Goal: Task Accomplishment & Management: Manage account settings

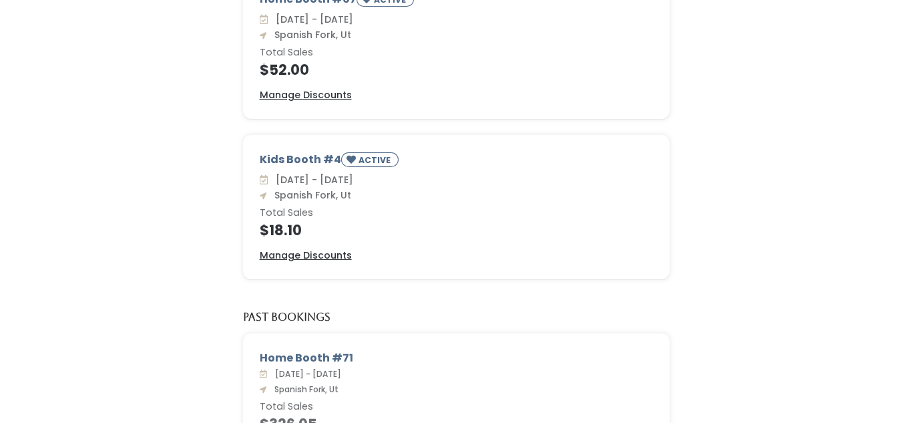
scroll to position [182, 0]
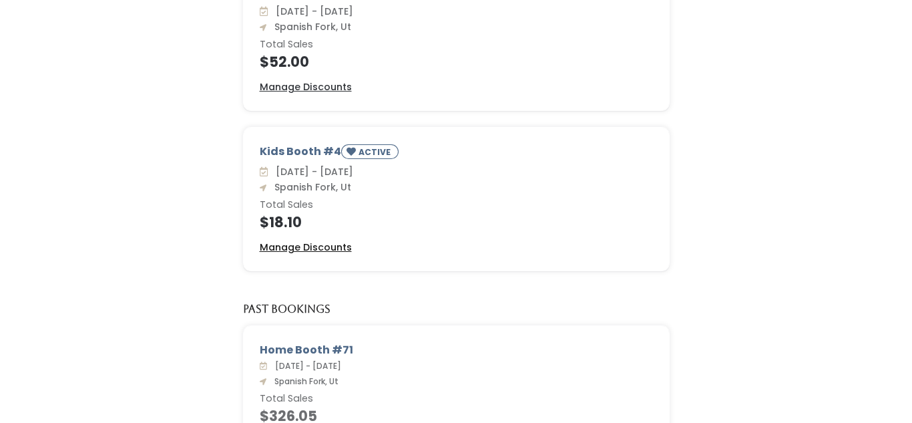
click at [307, 246] on u "Manage Discounts" at bounding box center [306, 246] width 92 height 13
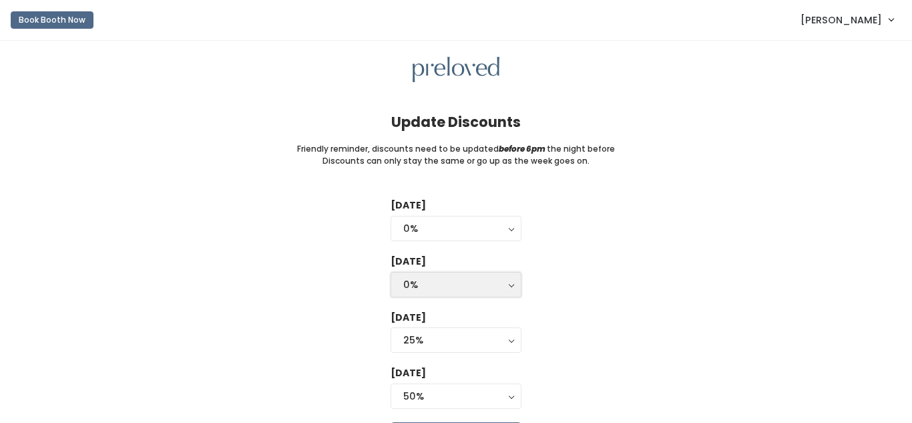
click at [510, 285] on button "0%" at bounding box center [456, 284] width 131 height 25
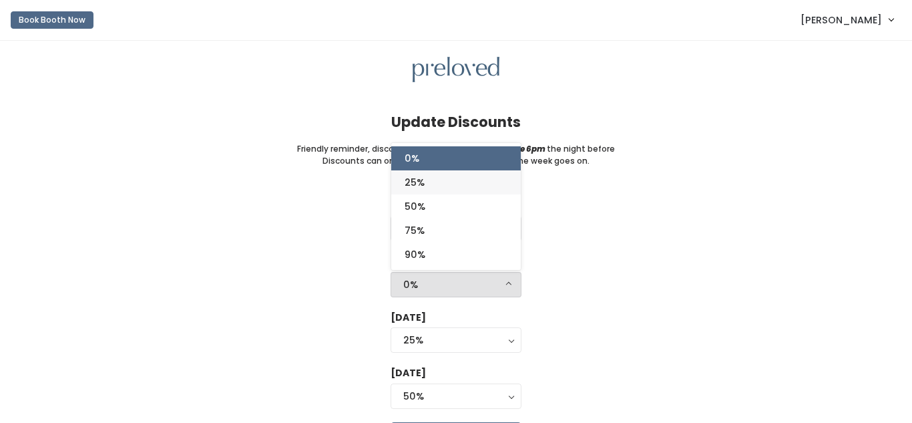
click at [435, 183] on link "25%" at bounding box center [456, 182] width 130 height 24
select select "25%"
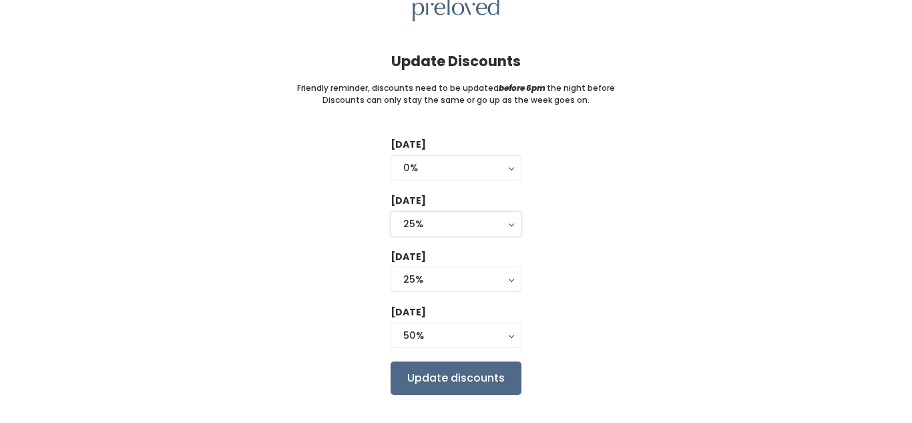
scroll to position [84, 0]
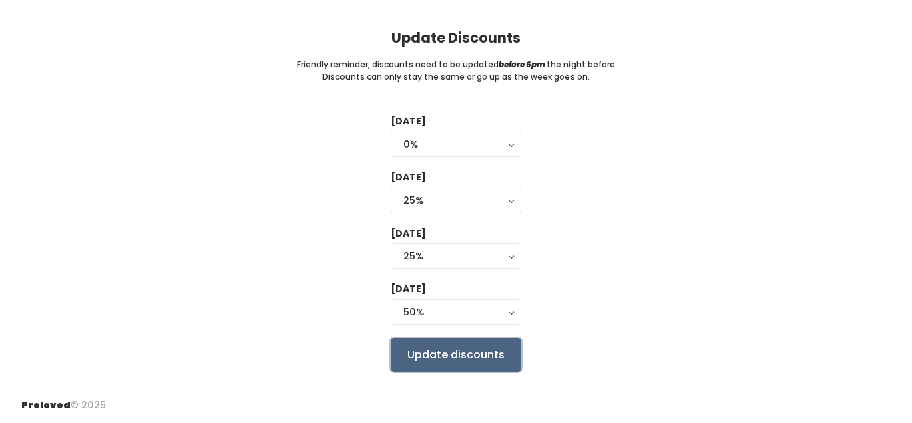
click at [486, 355] on input "Update discounts" at bounding box center [456, 354] width 131 height 33
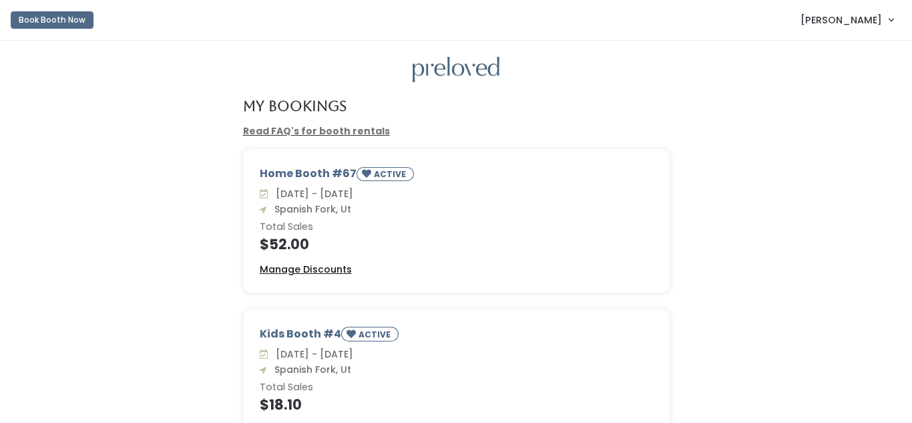
click at [332, 269] on u "Manage Discounts" at bounding box center [306, 269] width 92 height 13
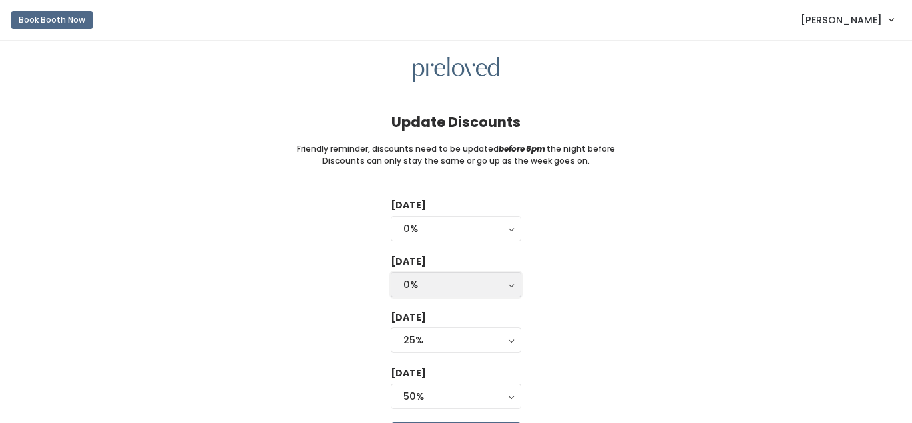
click at [511, 283] on button "0%" at bounding box center [456, 284] width 131 height 25
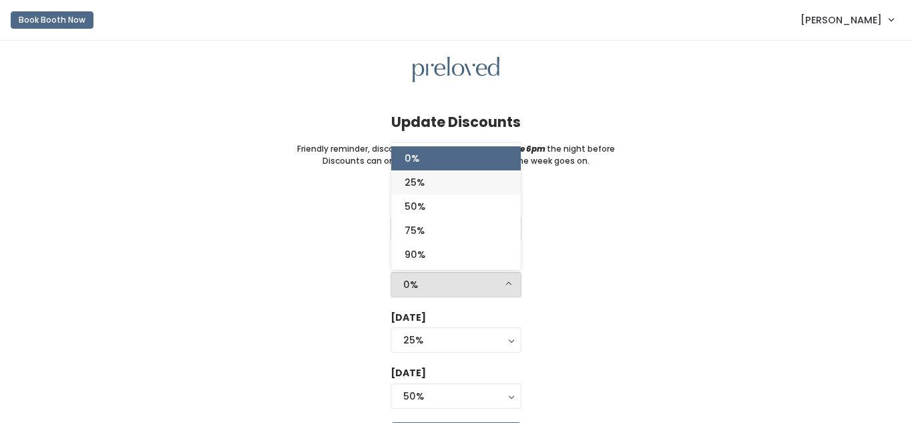
click at [443, 182] on link "25%" at bounding box center [456, 182] width 130 height 24
select select "25%"
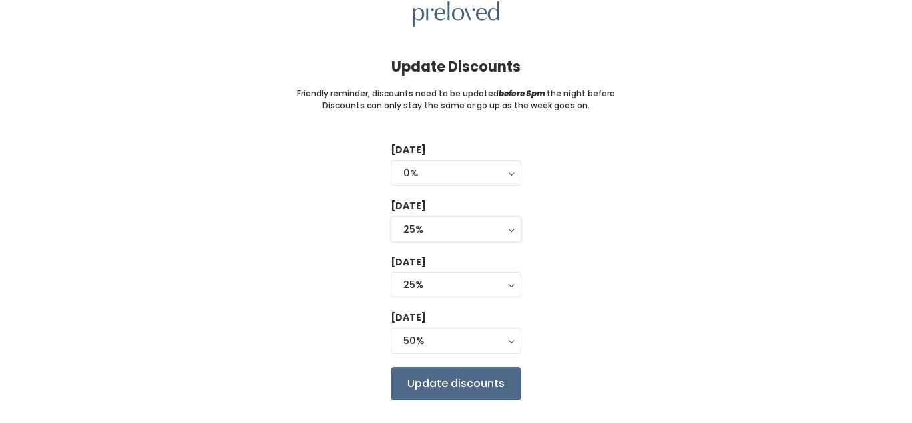
scroll to position [84, 0]
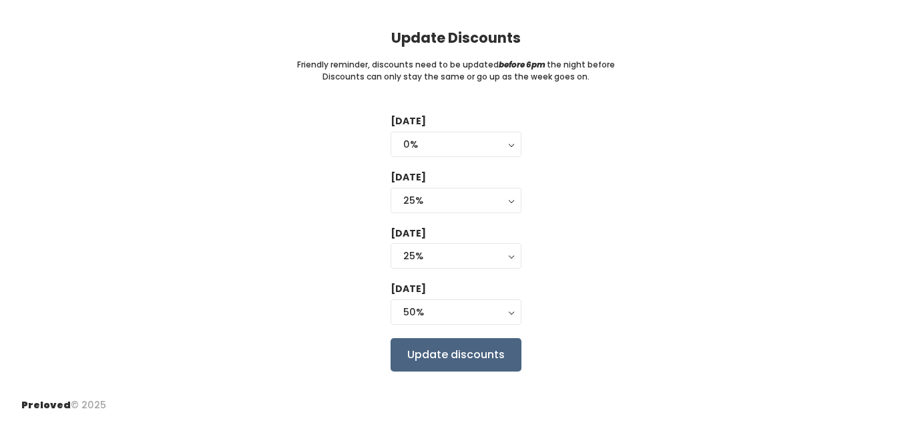
click at [475, 355] on input "Update discounts" at bounding box center [456, 354] width 131 height 33
